Goal: Communication & Community: Answer question/provide support

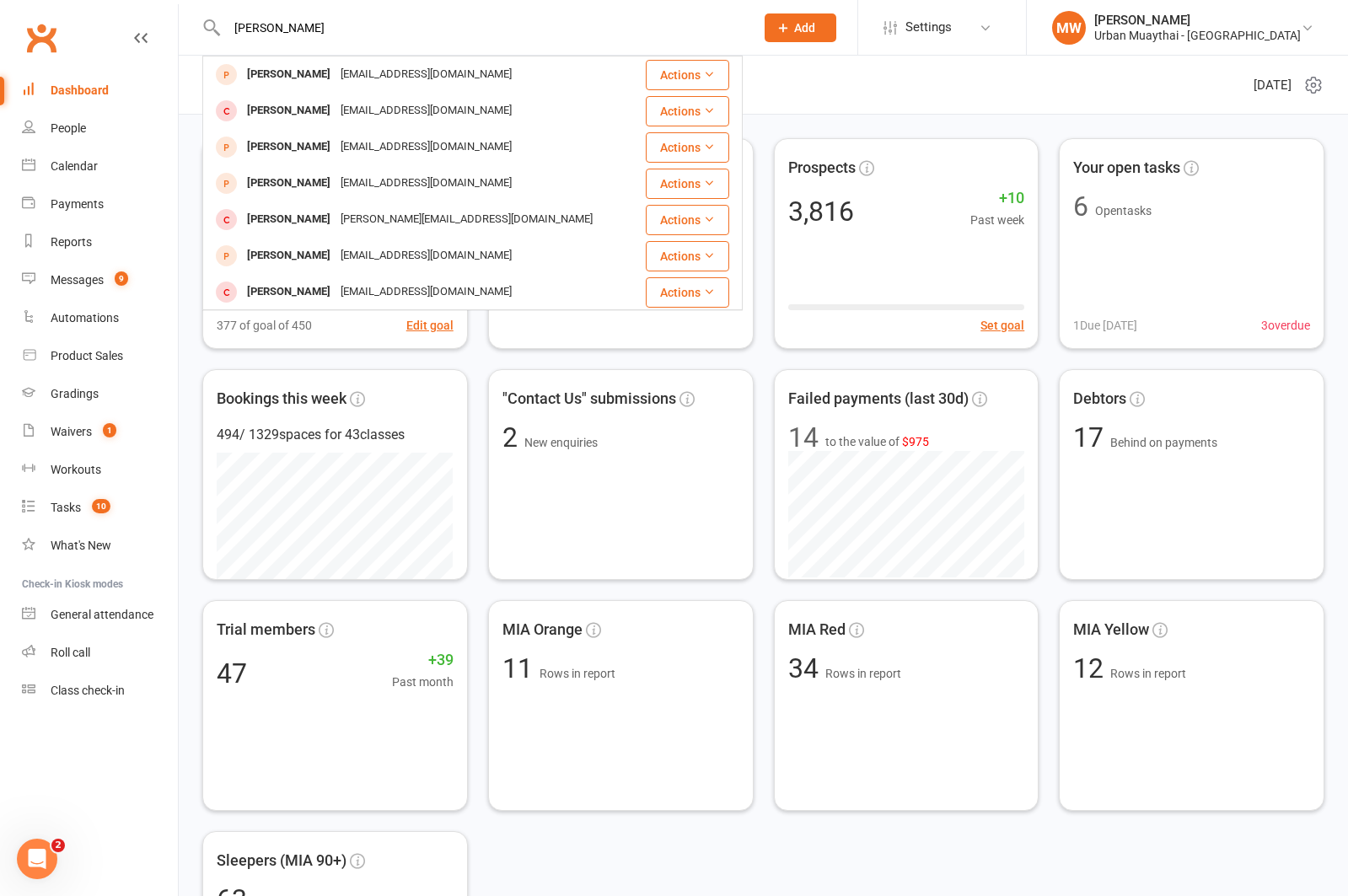
type input "[PERSON_NAME]"
click at [406, 78] on div "[EMAIL_ADDRESS][DOMAIN_NAME]" at bounding box center [426, 74] width 181 height 24
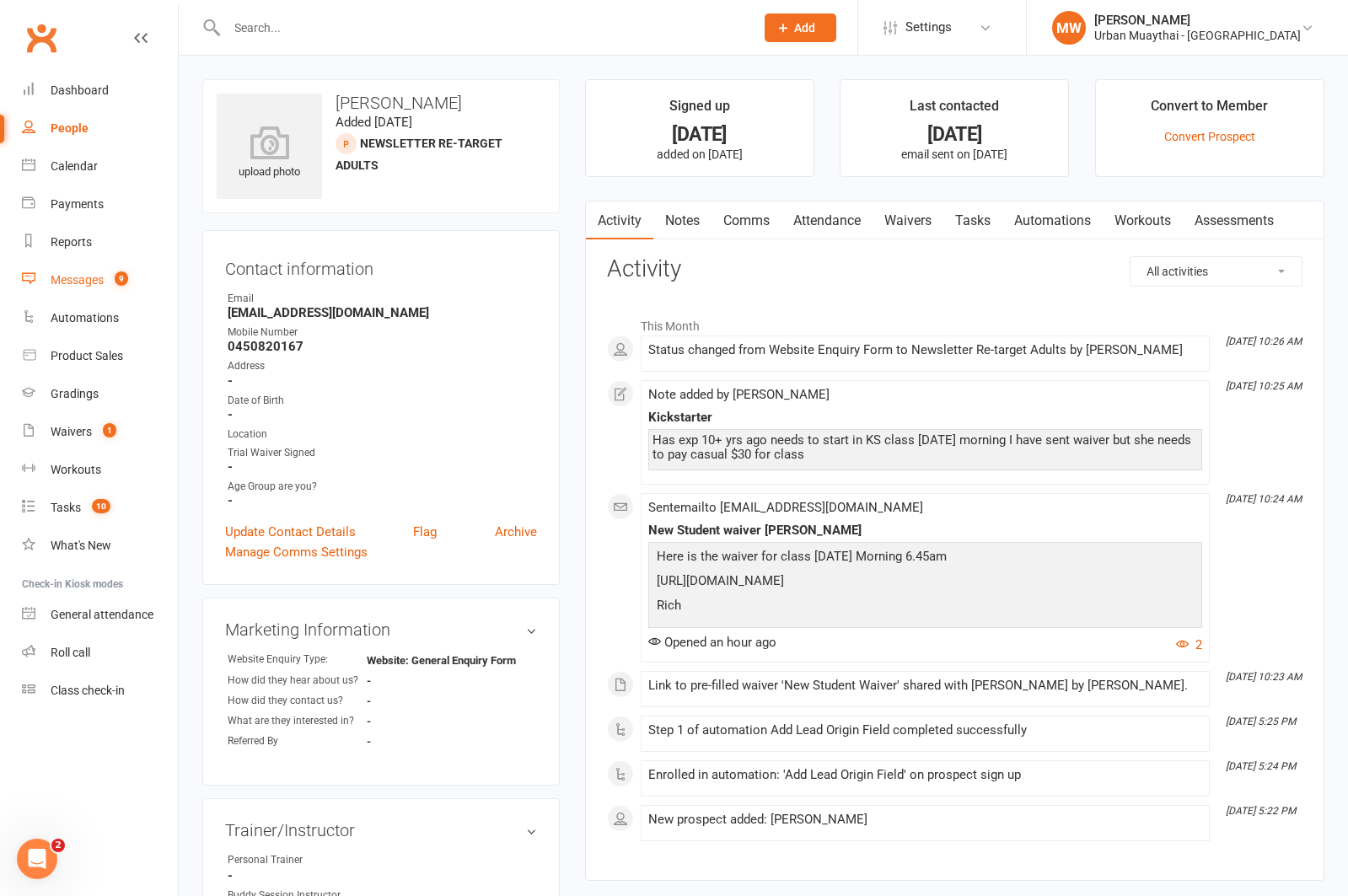
click at [75, 278] on div "Messages" at bounding box center [77, 280] width 53 height 14
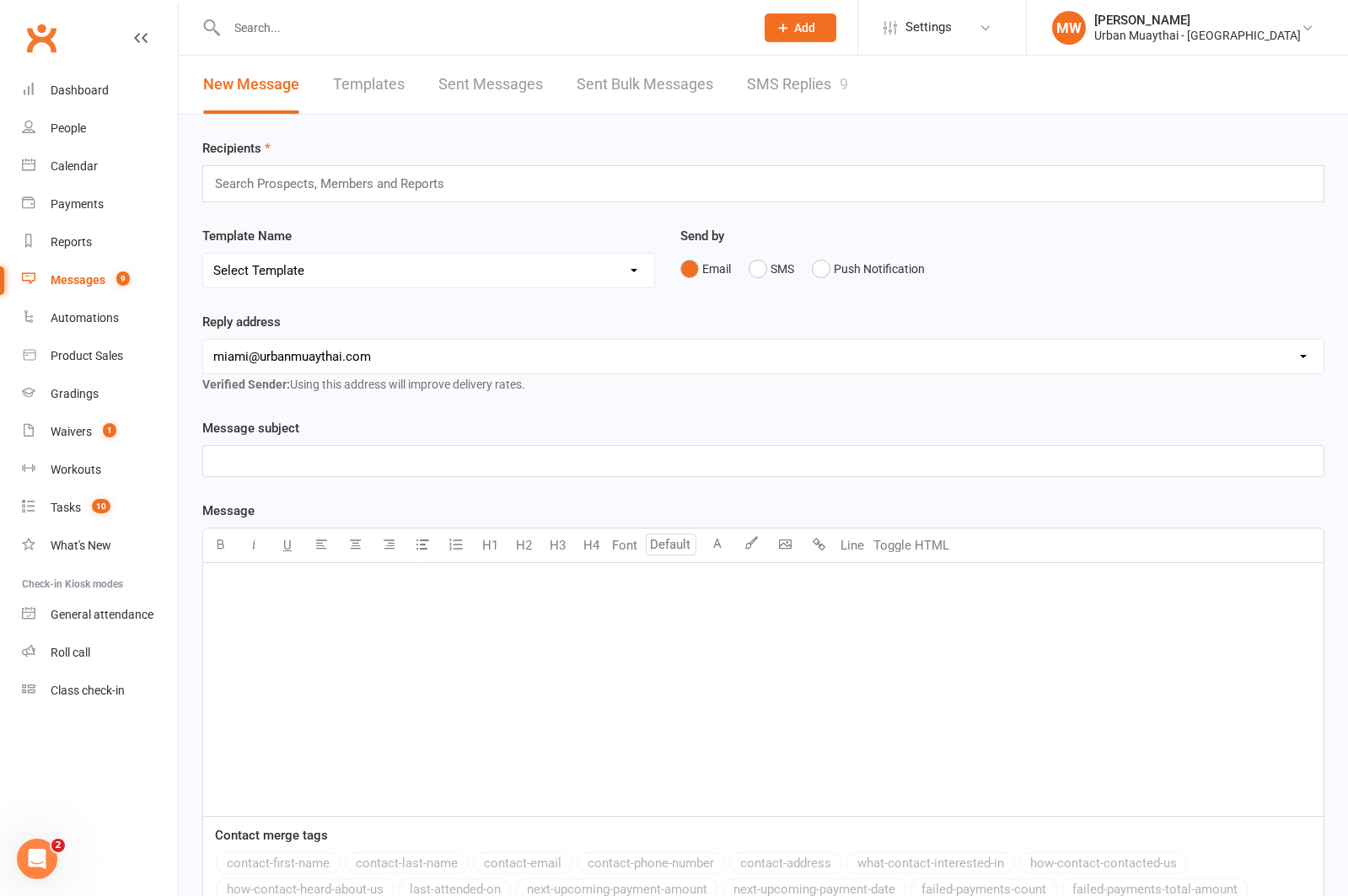
click at [761, 83] on link "SMS Replies 9" at bounding box center [798, 85] width 101 height 58
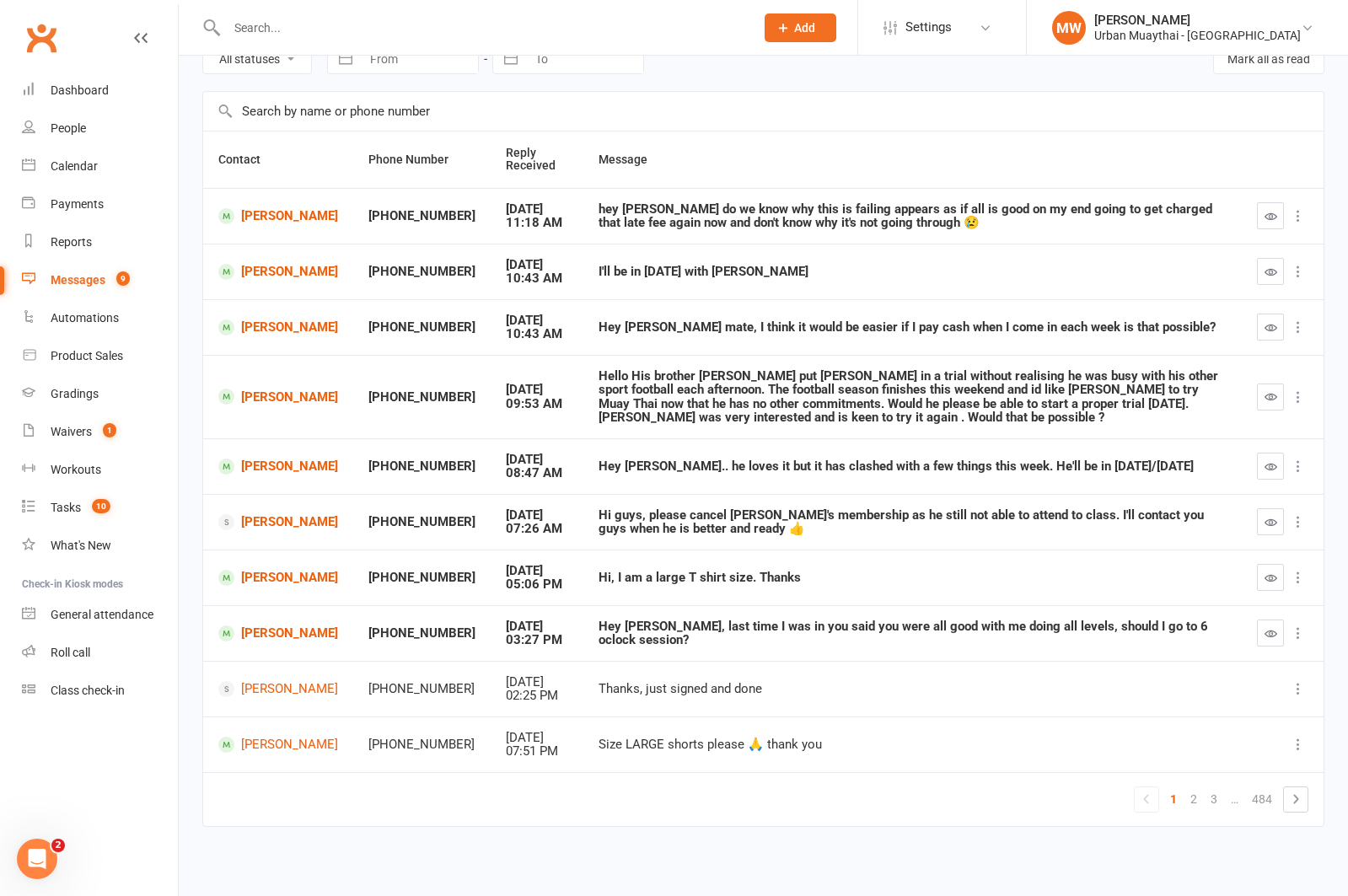
scroll to position [89, 0]
